Goal: Navigation & Orientation: Understand site structure

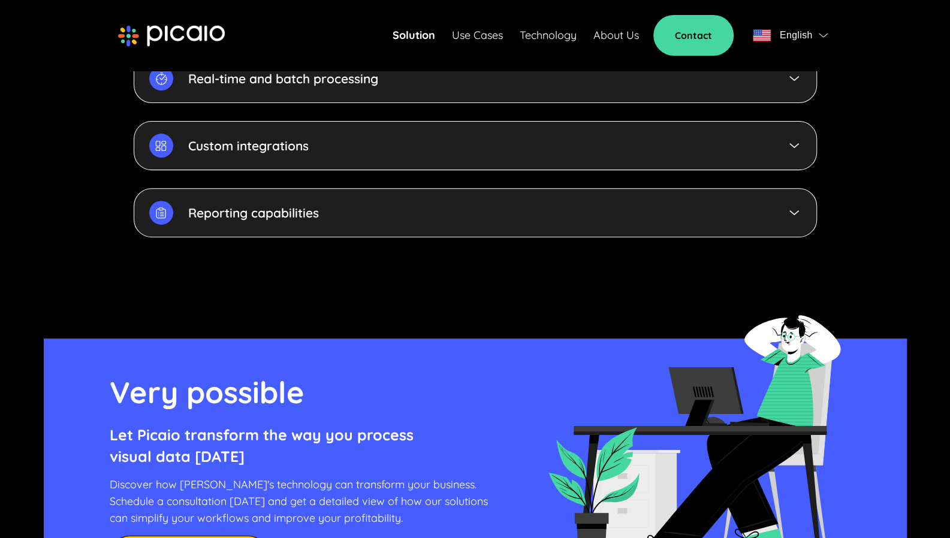
scroll to position [3036, 0]
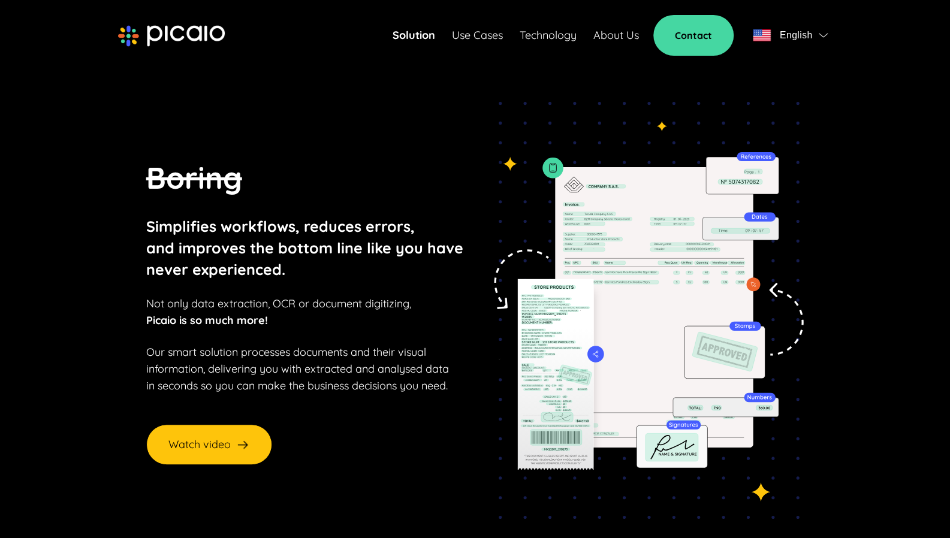
click at [545, 37] on link "Technology" at bounding box center [548, 35] width 57 height 17
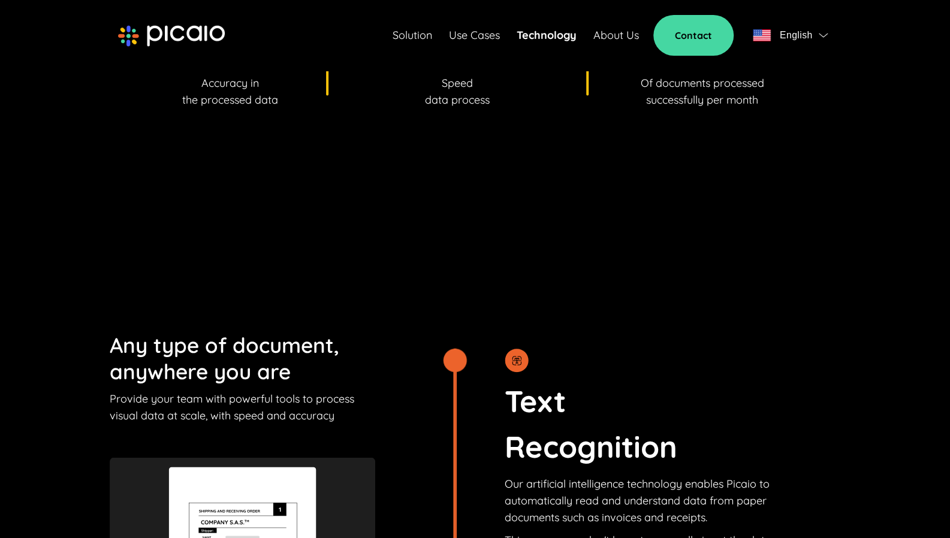
scroll to position [1127, 0]
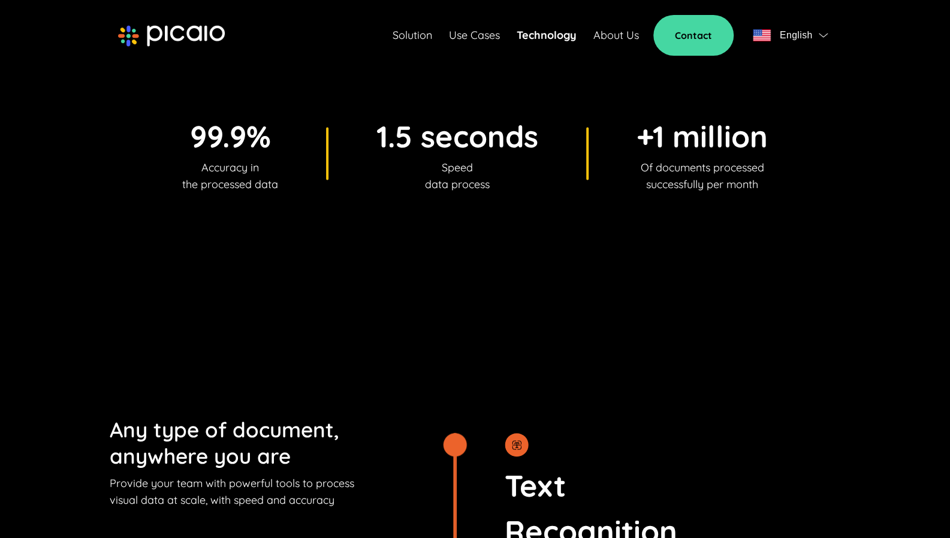
click at [475, 39] on link "Use Cases" at bounding box center [474, 35] width 51 height 17
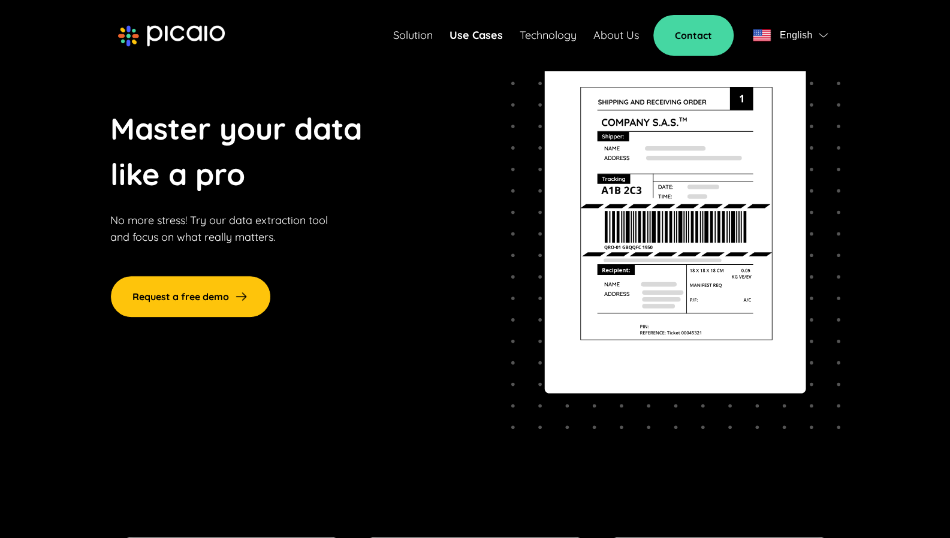
scroll to position [125, 0]
